Goal: Task Accomplishment & Management: Manage account settings

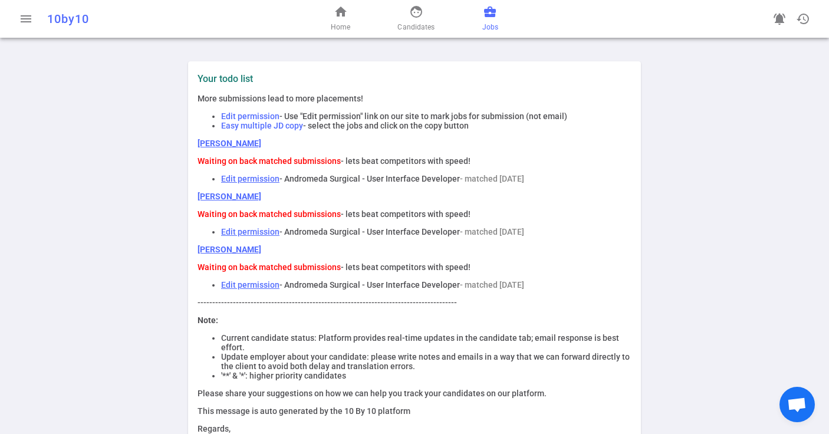
click at [488, 13] on span "business_center" at bounding box center [490, 12] width 14 height 14
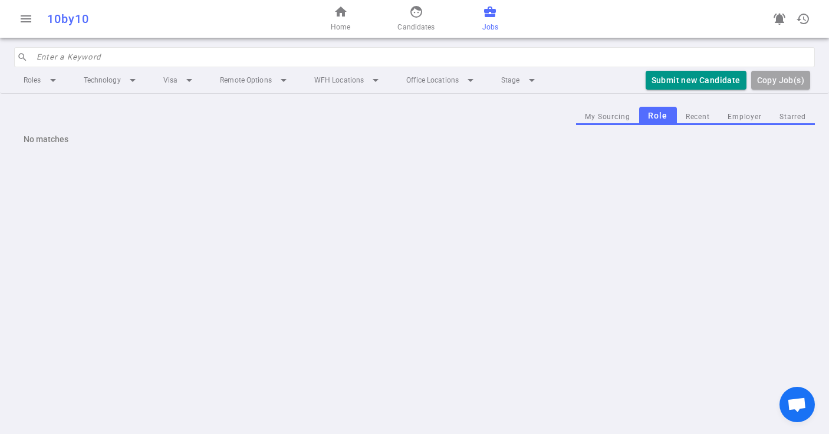
click at [504, 14] on div "home Home face Candidates business_center Jobs" at bounding box center [414, 19] width 267 height 38
click at [488, 11] on span "business_center" at bounding box center [490, 12] width 14 height 14
click at [346, 13] on span "home" at bounding box center [341, 12] width 14 height 14
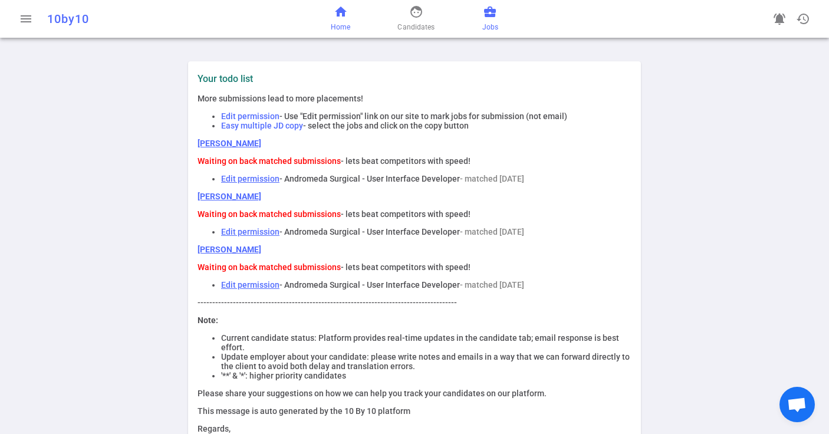
click at [490, 17] on span "business_center" at bounding box center [490, 12] width 14 height 14
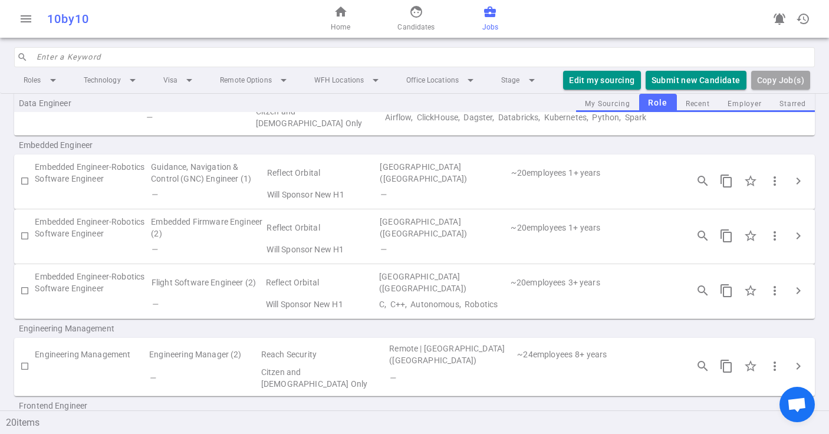
scroll to position [208, 0]
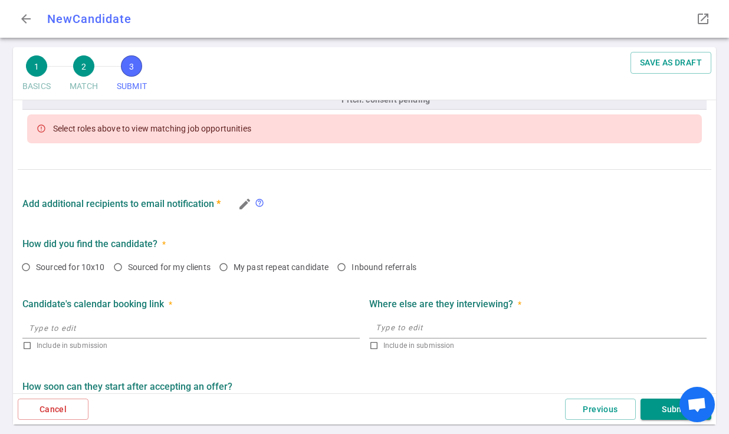
scroll to position [566, 0]
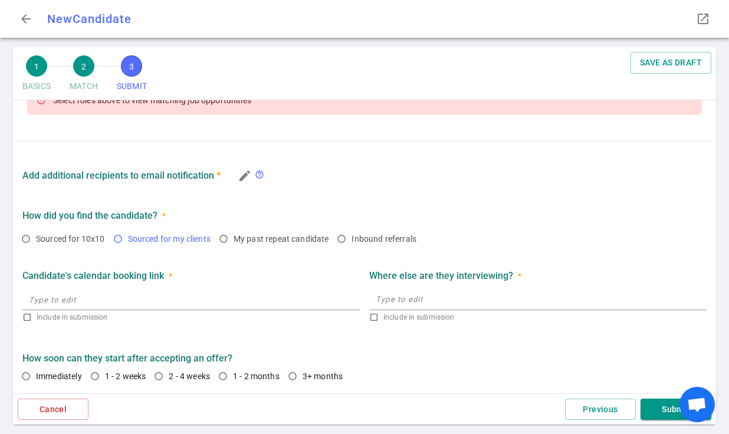
checkbox input "true"
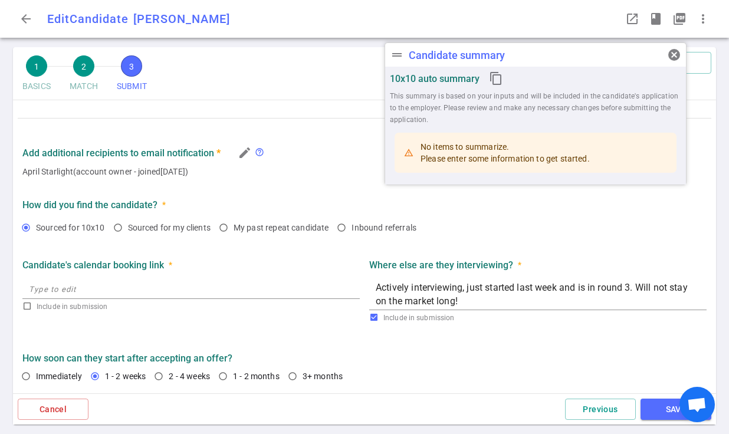
type textarea "Loves what he's working on at current startup (Vapi) but is questioning leaders…"
radio input "true"
type textarea "Actively interviewing, just started last week and is in round 3. Will not stay …"
radio input "true"
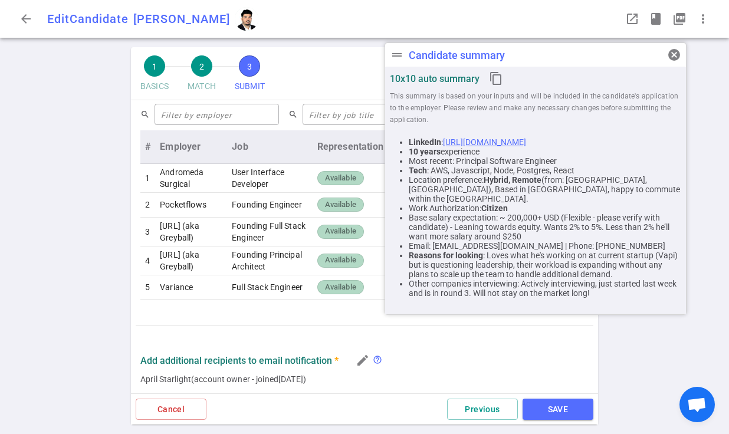
scroll to position [471, 0]
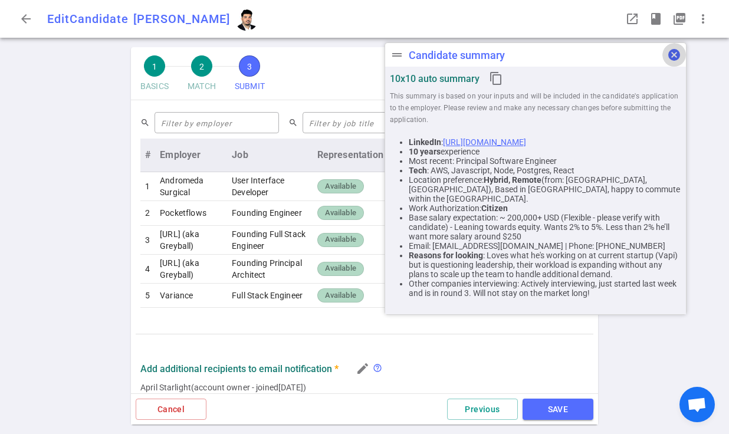
click at [674, 54] on span "cancel" at bounding box center [674, 55] width 14 height 14
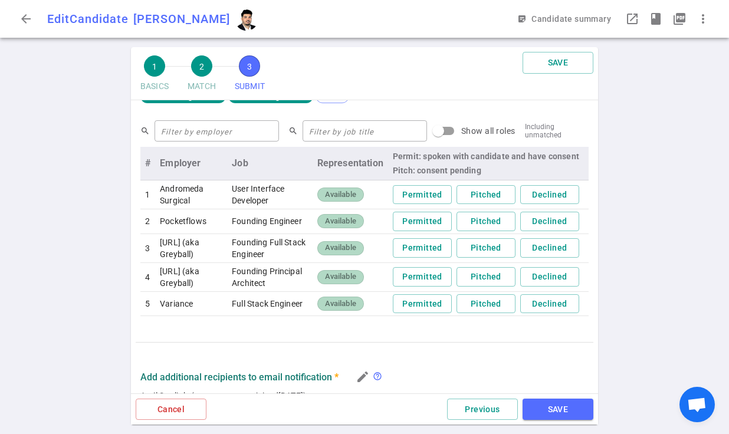
scroll to position [504, 0]
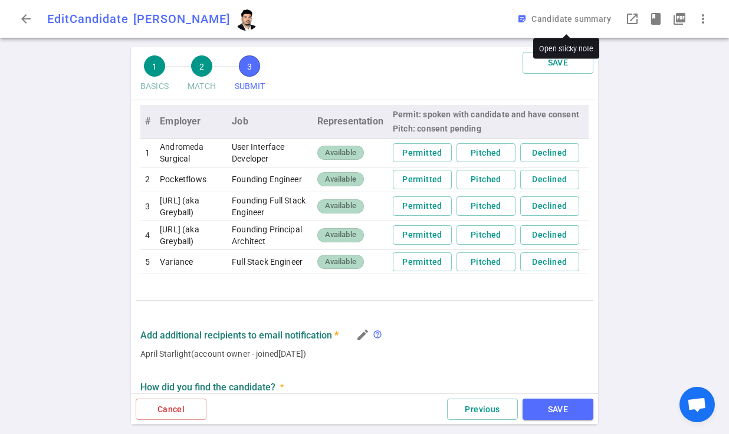
click at [573, 17] on button "sticky_note_2 Candidate summary" at bounding box center [565, 19] width 101 height 22
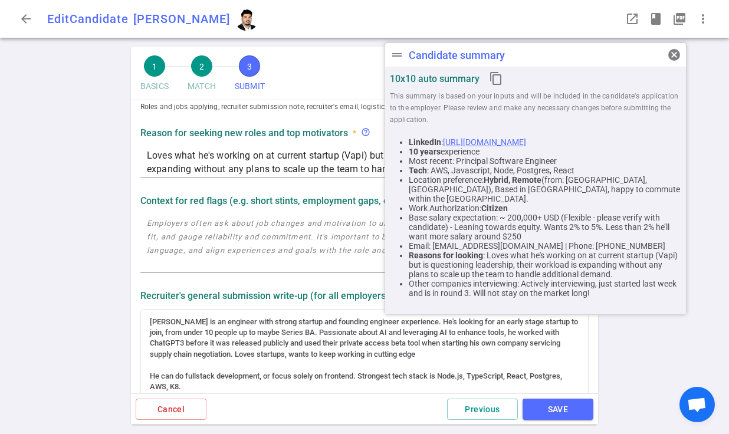
scroll to position [0, 0]
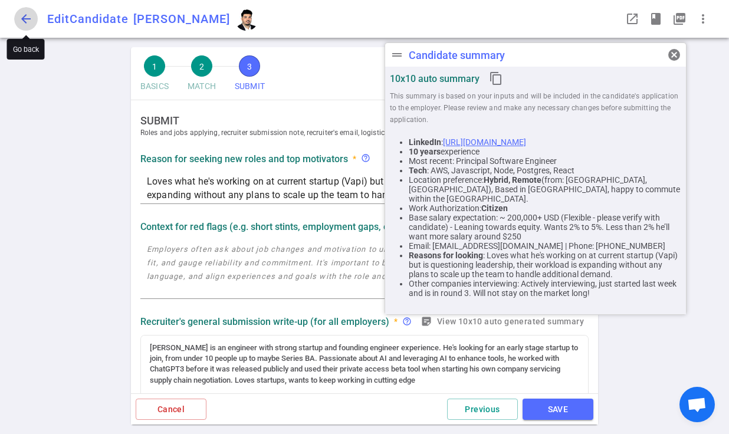
click at [26, 16] on span "arrow_back" at bounding box center [26, 19] width 14 height 14
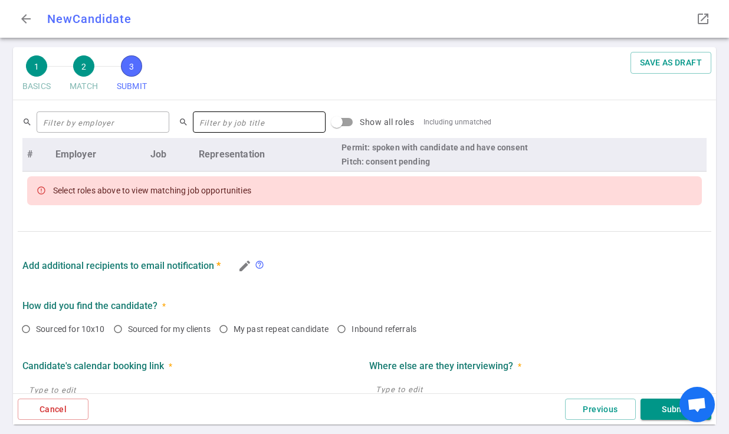
scroll to position [482, 0]
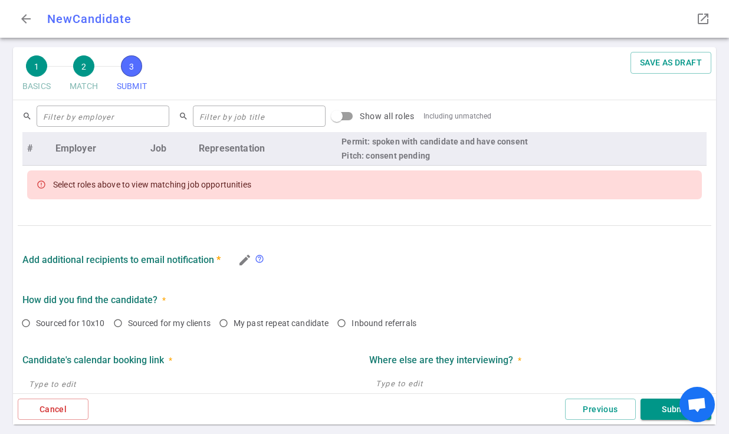
checkbox input "true"
type textarea "Loves what he's working on at current startup (Vapi) but is questioning leaders…"
radio input "true"
type textarea "Actively interviewing, just started last week and is in round 3. Will not stay …"
radio input "true"
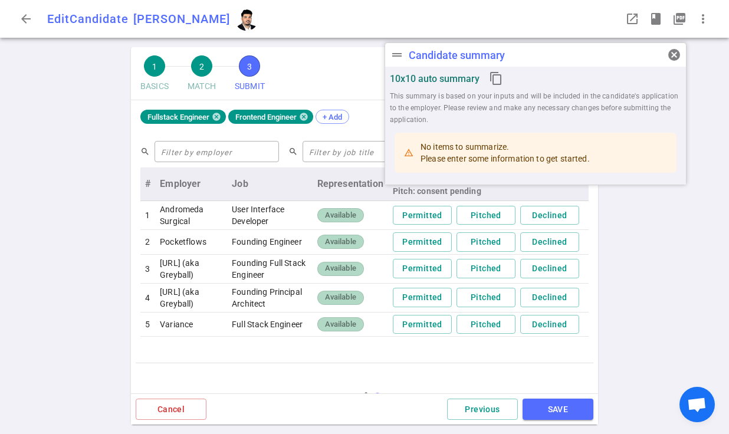
scroll to position [477, 0]
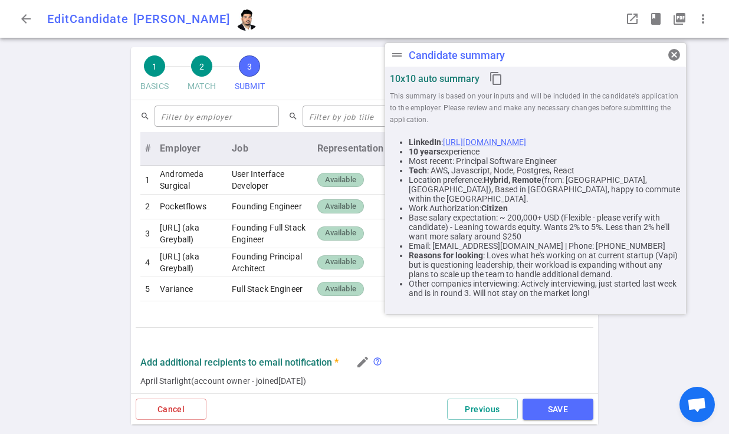
click at [497, 142] on link "https://www.linkedin.com/in/husamalrubaye" at bounding box center [484, 141] width 83 height 9
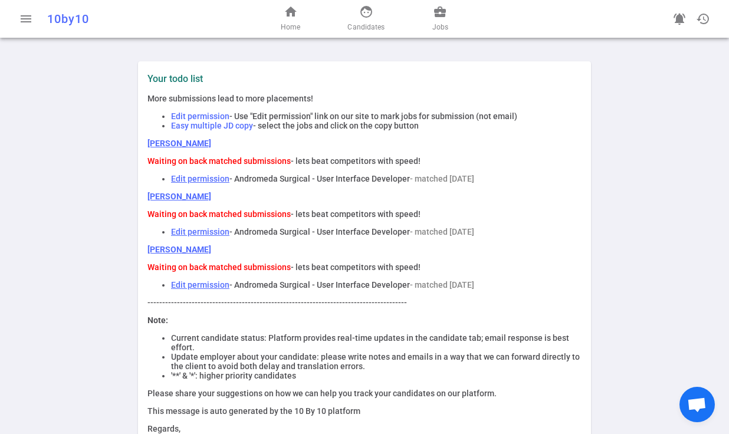
click at [162, 199] on link "[PERSON_NAME]" at bounding box center [179, 196] width 64 height 9
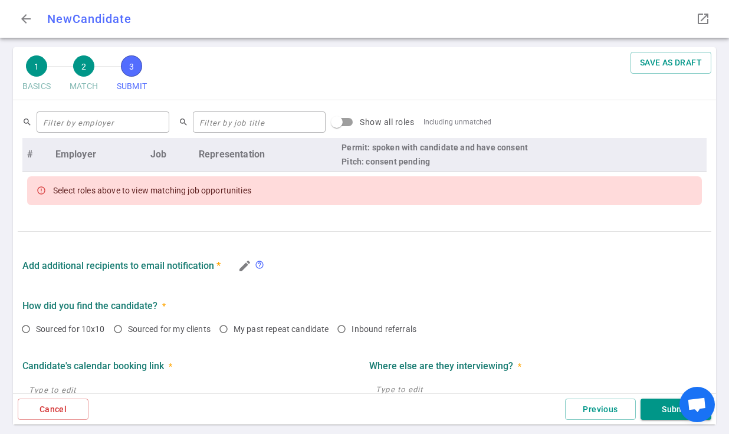
scroll to position [482, 0]
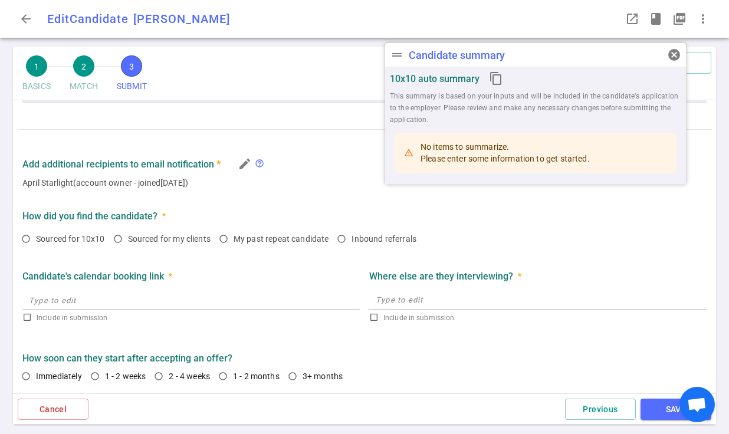
radio input "true"
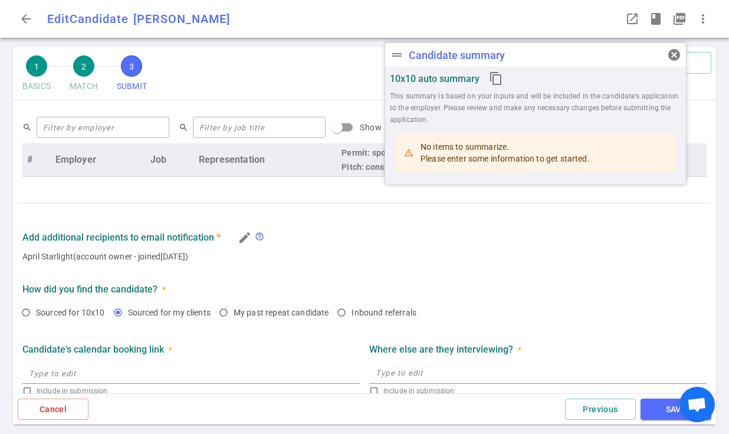
scroll to position [540, 0]
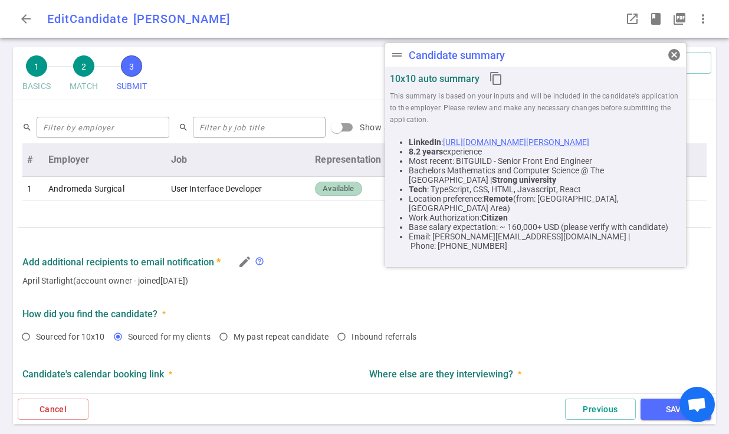
click at [529, 142] on link "[URL][DOMAIN_NAME][PERSON_NAME]" at bounding box center [516, 141] width 146 height 9
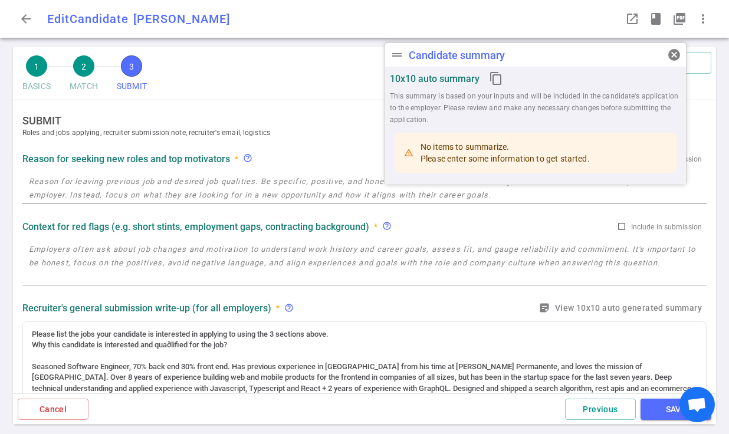
radio input "true"
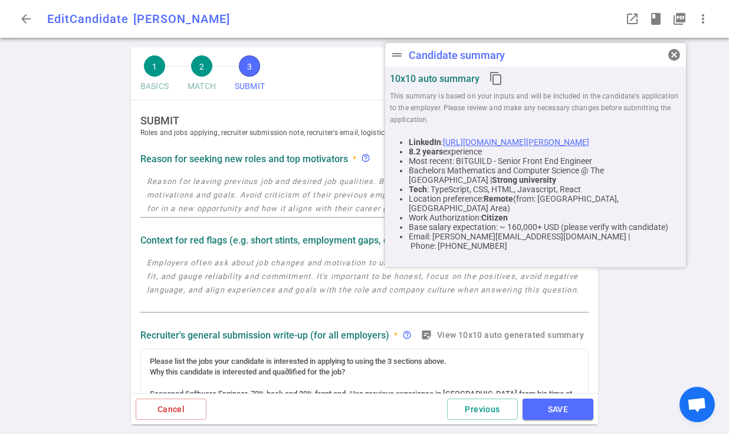
click at [670, 58] on span "cancel" at bounding box center [674, 55] width 14 height 14
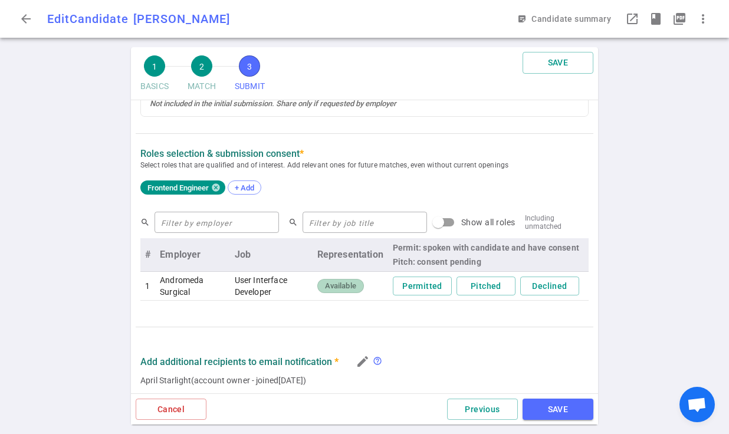
scroll to position [524, 0]
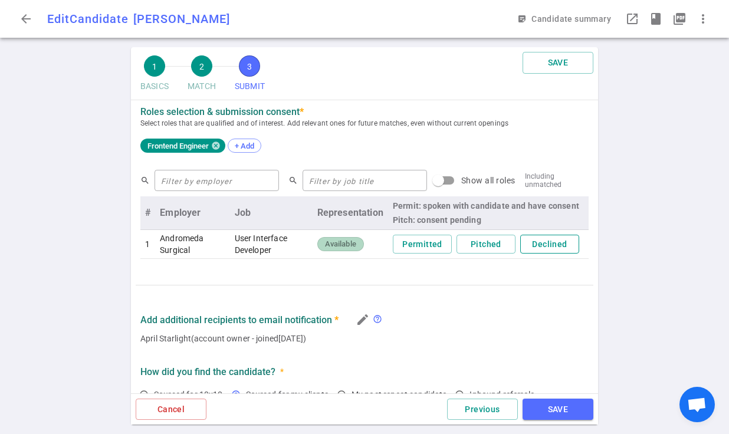
click at [527, 241] on button "Declined" at bounding box center [549, 244] width 59 height 19
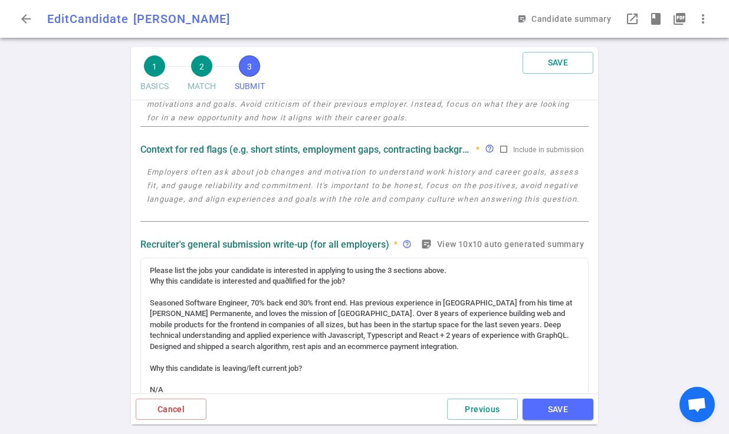
scroll to position [0, 0]
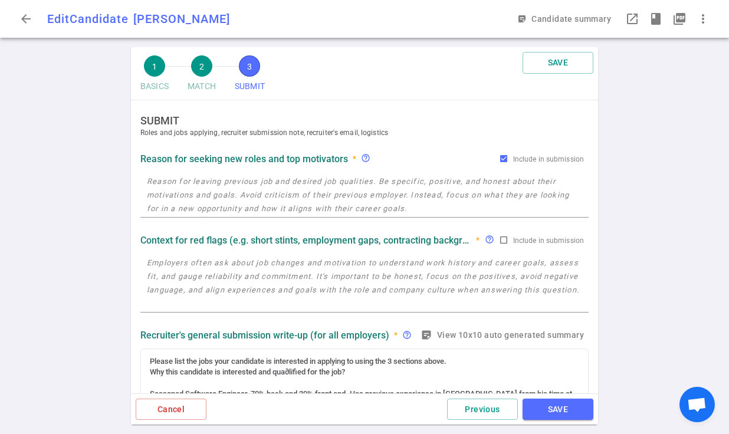
click at [286, 263] on textarea at bounding box center [364, 283] width 435 height 54
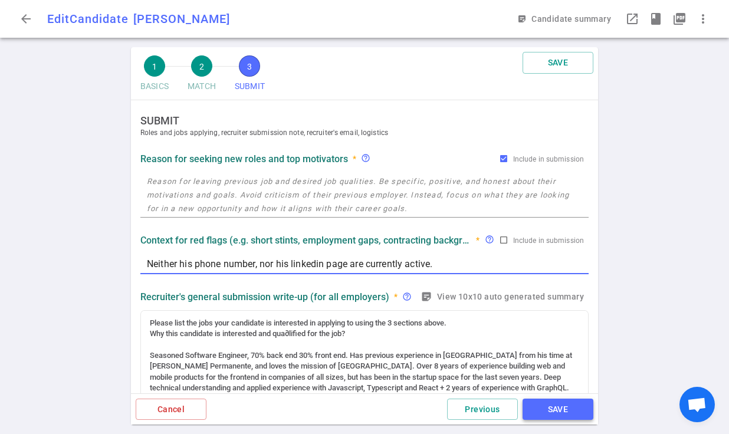
type textarea "Neither his phone number, nor his linkedin page are currently active."
click at [555, 411] on button "SAVE" at bounding box center [558, 410] width 71 height 22
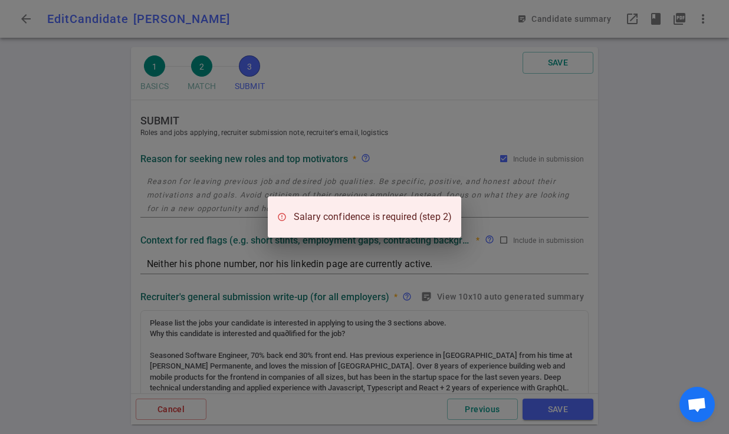
click at [388, 266] on div "Salary confidence is required (step 2)" at bounding box center [364, 217] width 729 height 434
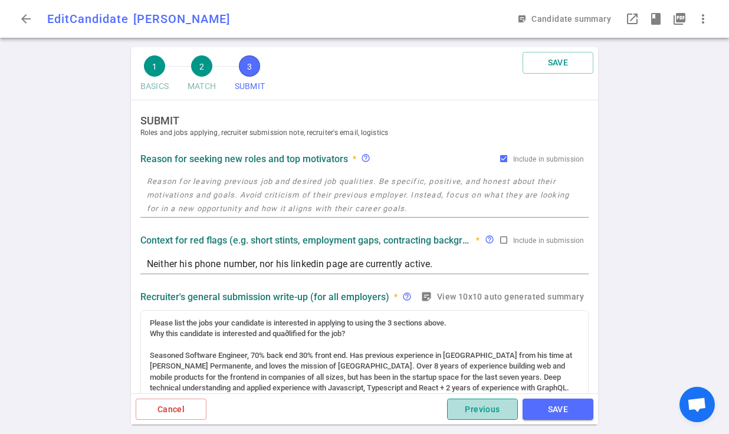
click at [462, 410] on button "Previous" at bounding box center [482, 410] width 71 height 22
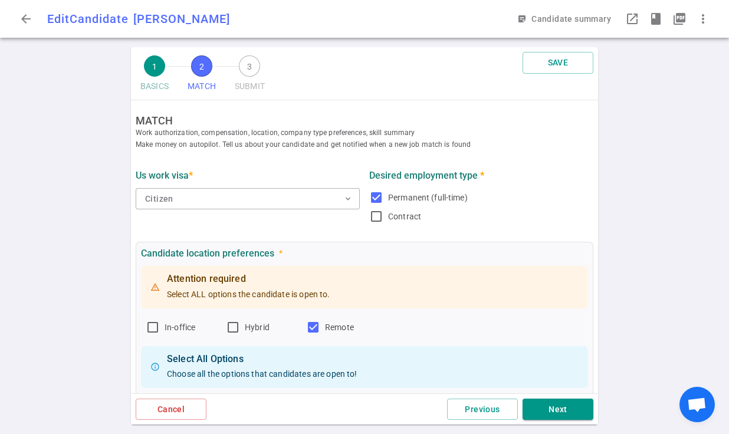
scroll to position [412, 0]
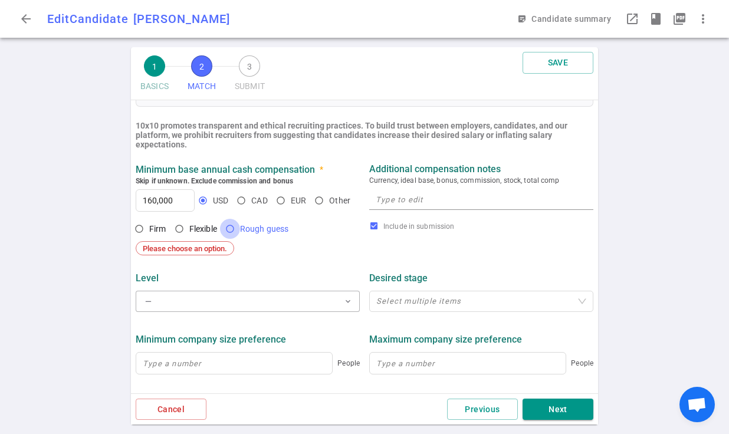
click at [232, 229] on input "Rough guess" at bounding box center [230, 229] width 20 height 20
radio input "true"
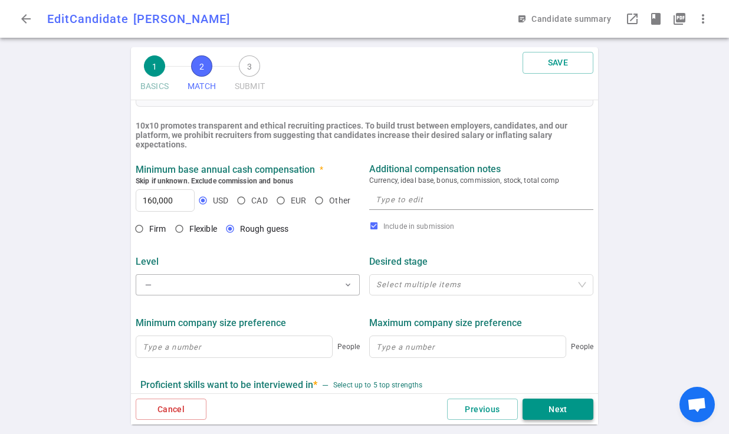
click at [571, 412] on button "Next" at bounding box center [558, 410] width 71 height 22
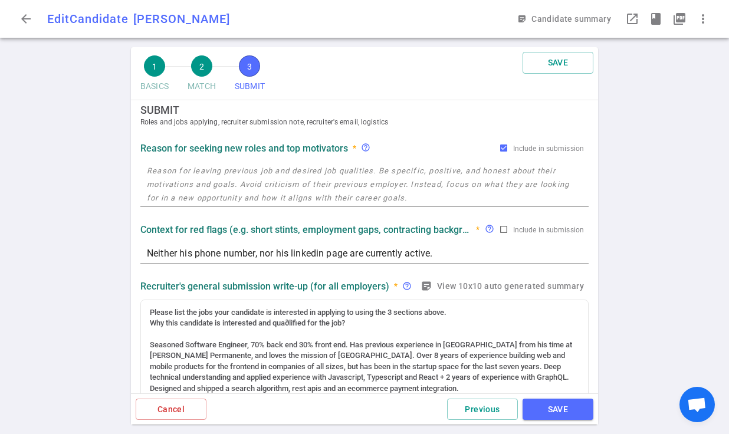
scroll to position [0, 0]
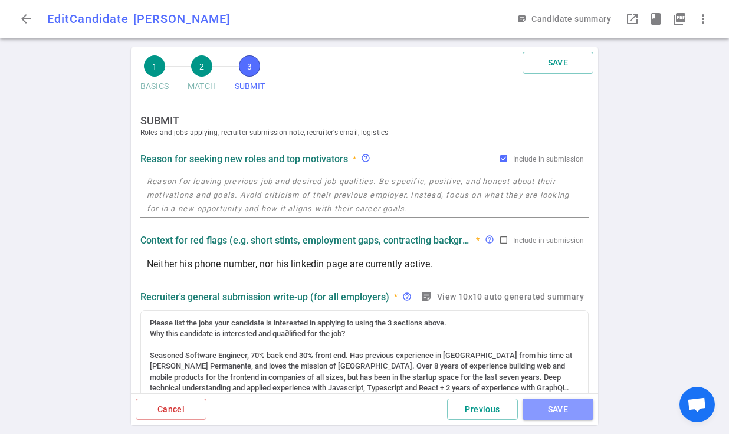
click at [570, 412] on button "SAVE" at bounding box center [558, 410] width 71 height 22
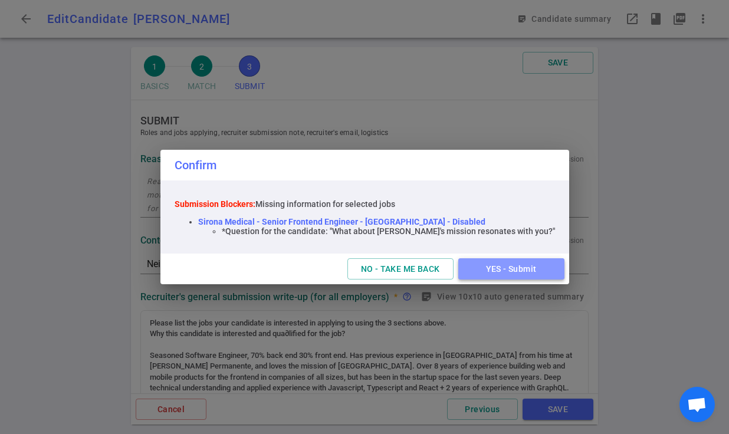
click at [502, 270] on button "YES - Submit" at bounding box center [511, 269] width 106 height 22
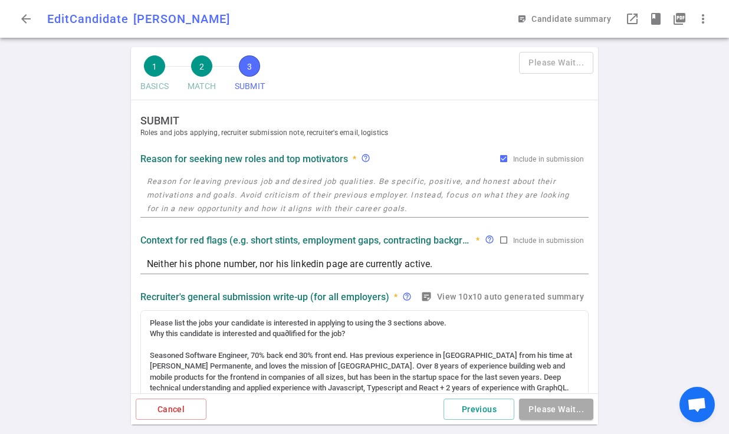
type textarea "Neither his phone number, nor his linkedin page are currently active."
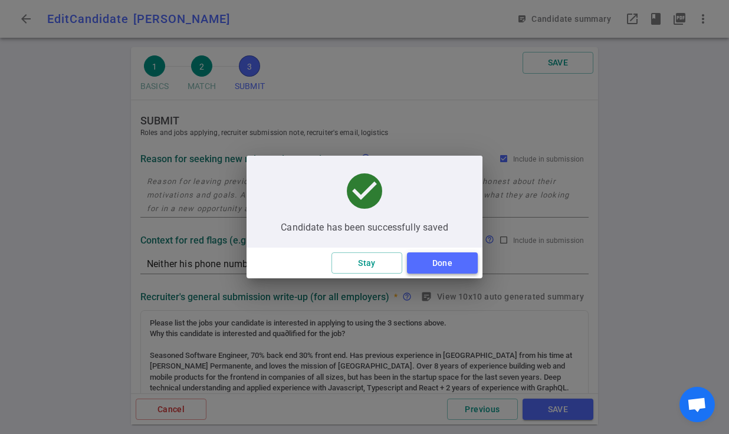
click at [449, 269] on button "Done" at bounding box center [442, 263] width 71 height 22
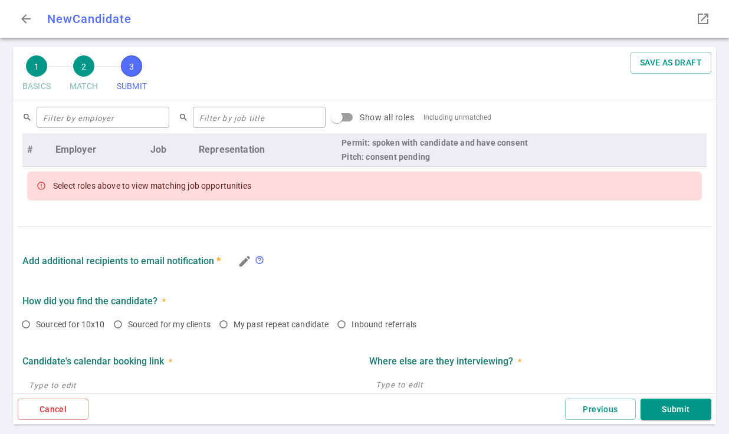
scroll to position [482, 0]
type textarea "He's looking for a growing company and is passively exploring opportunities sin…"
radio input "true"
type textarea "Passive candidate, slowly exploring new roles. Karan is in a team lead role, so…"
radio input "true"
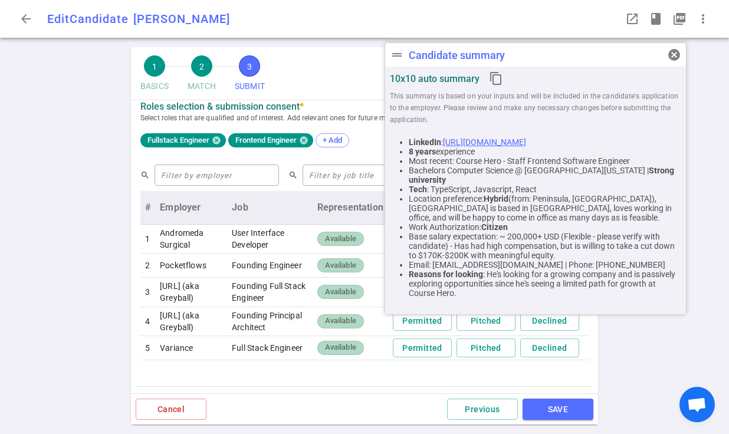
scroll to position [462, 0]
click at [526, 145] on link "https://www.linkedin.com/in/ksekhri" at bounding box center [484, 141] width 83 height 9
click at [674, 54] on span "cancel" at bounding box center [674, 55] width 14 height 14
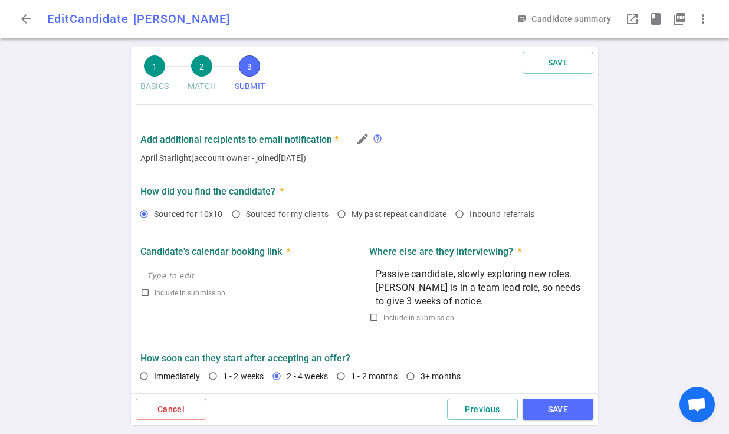
scroll to position [0, 0]
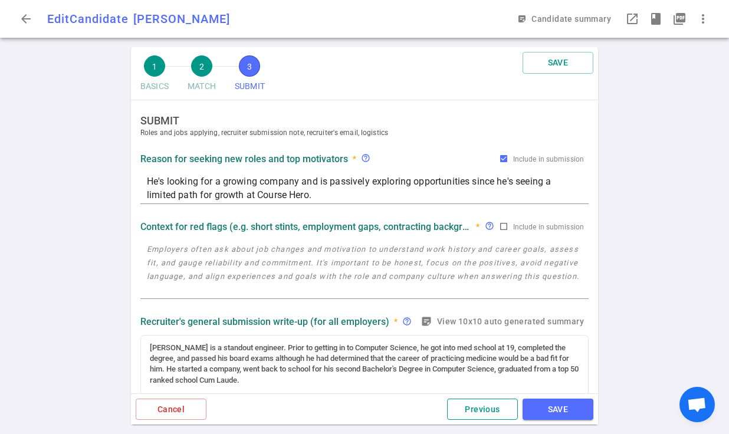
click at [486, 414] on button "Previous" at bounding box center [482, 410] width 71 height 22
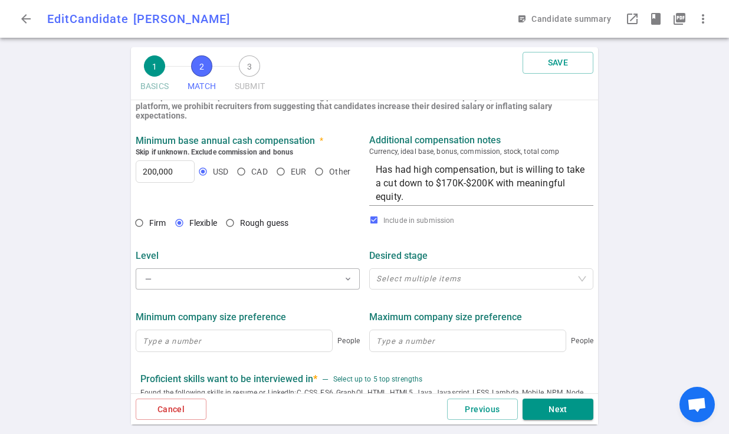
scroll to position [455, 0]
drag, startPoint x: 173, startPoint y: 173, endPoint x: 133, endPoint y: 167, distance: 41.2
click at [133, 167] on div "Minimum base annual cash compensation * Skip if unknown. Exclude commission and…" at bounding box center [248, 171] width 234 height 74
type input "500,000"
click at [568, 409] on button "Next" at bounding box center [558, 410] width 71 height 22
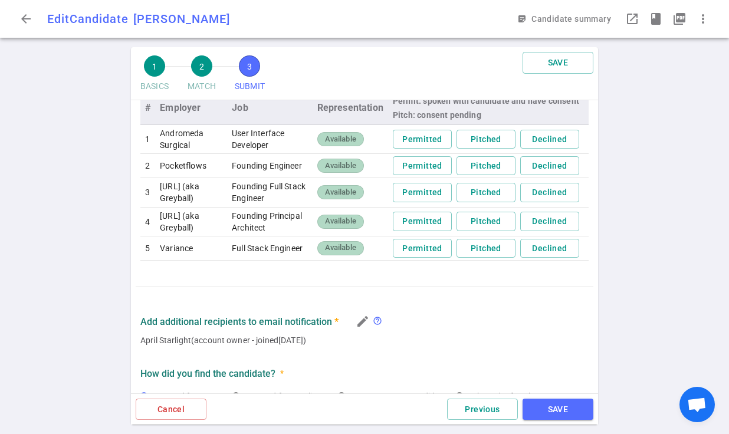
scroll to position [560, 0]
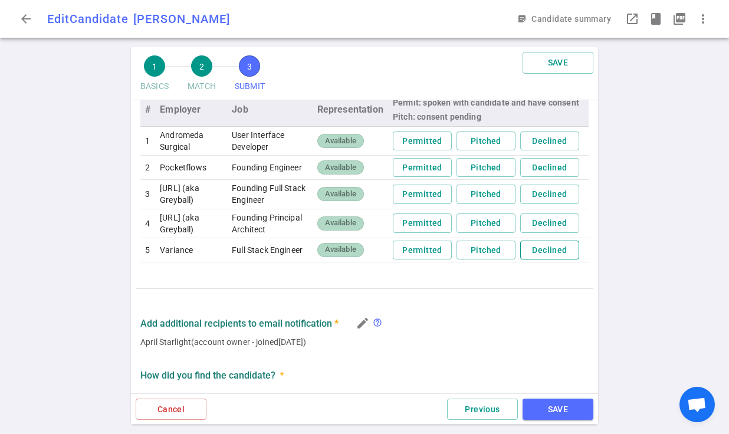
click at [545, 260] on button "Declined" at bounding box center [549, 250] width 59 height 19
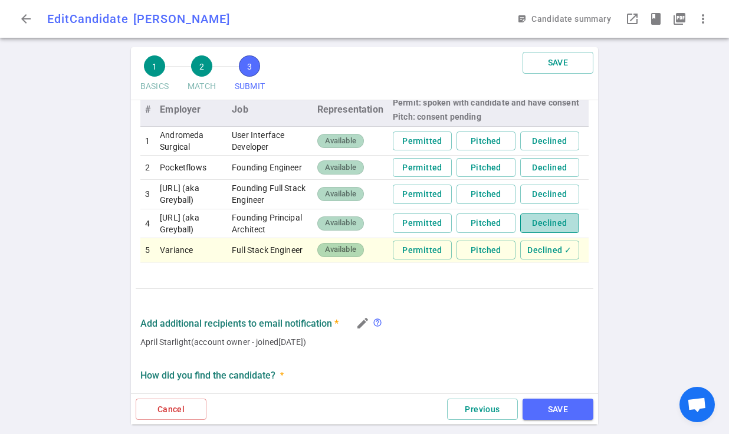
click at [546, 233] on button "Declined" at bounding box center [549, 223] width 59 height 19
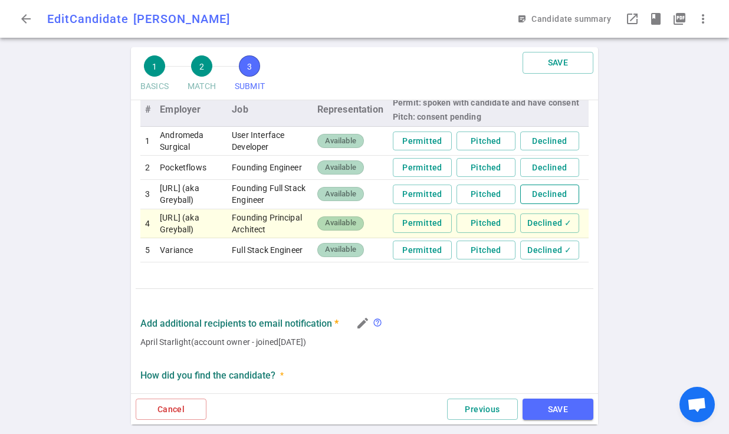
click at [544, 198] on button "Declined" at bounding box center [549, 194] width 59 height 19
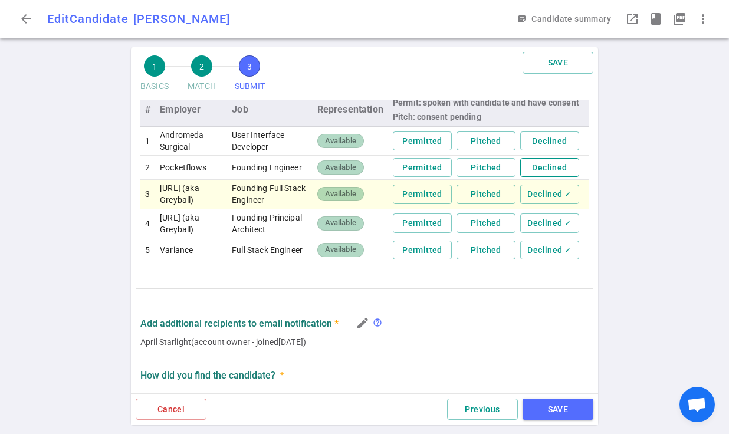
click at [546, 171] on button "Declined" at bounding box center [549, 167] width 59 height 19
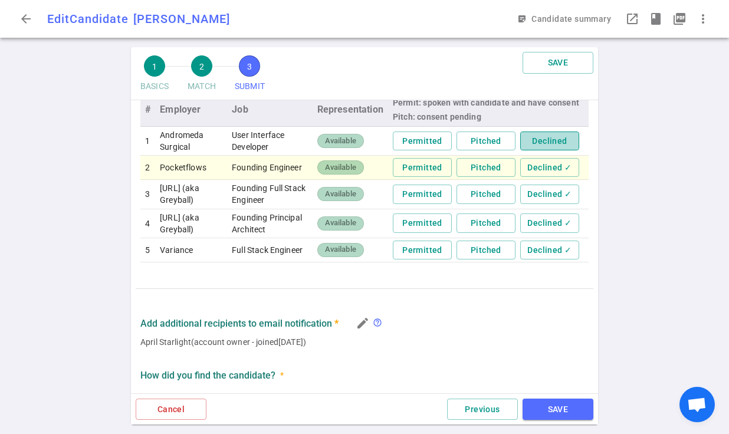
click at [546, 141] on button "Declined" at bounding box center [549, 141] width 59 height 19
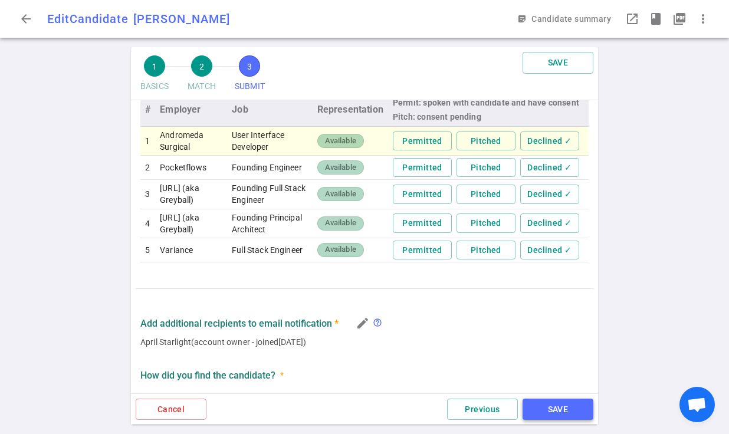
click at [555, 404] on button "SAVE" at bounding box center [558, 410] width 71 height 22
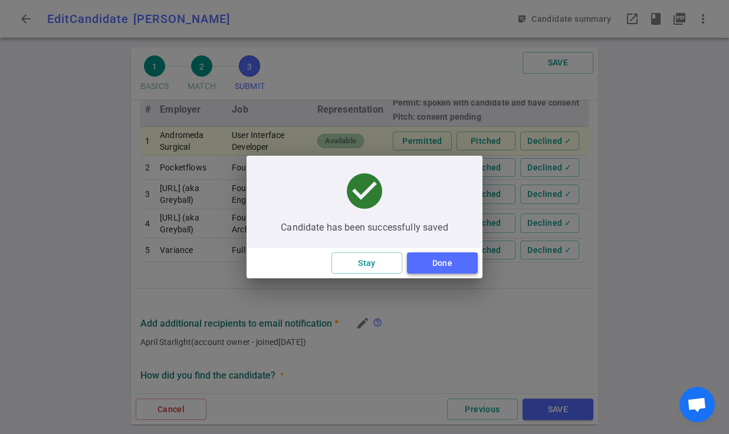
click at [448, 260] on button "Done" at bounding box center [442, 263] width 71 height 22
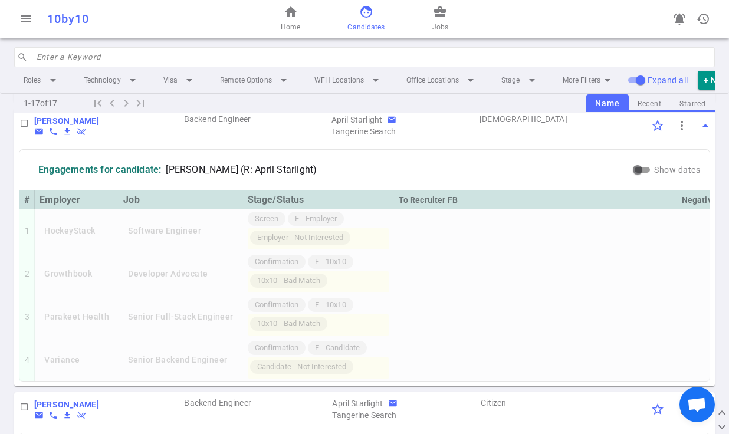
scroll to position [689, 0]
